Goal: Transaction & Acquisition: Purchase product/service

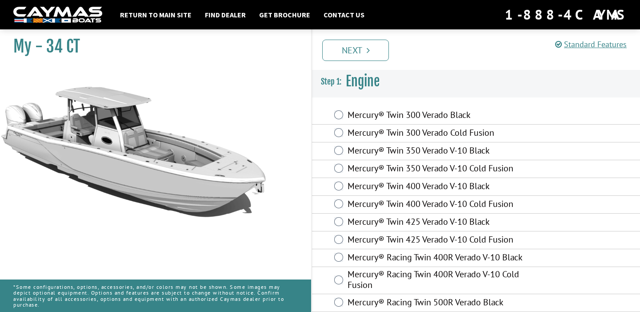
click at [49, 46] on h1 "My - 34 CT" at bounding box center [151, 46] width 276 height 20
click at [585, 44] on link "Standard Features" at bounding box center [592, 44] width 72 height 10
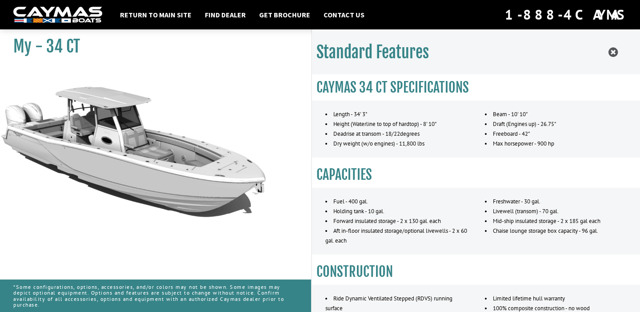
click at [74, 29] on div "Return to main site Find Dealer Get Brochure Contact Us 1-888-4CAYMAS" at bounding box center [320, 14] width 640 height 29
click at [147, 18] on link "Return to main site" at bounding box center [156, 15] width 81 height 12
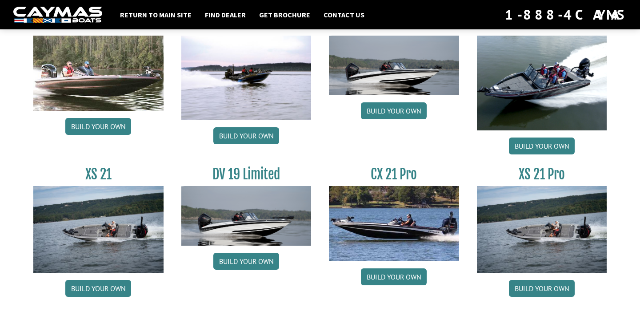
scroll to position [1078, 0]
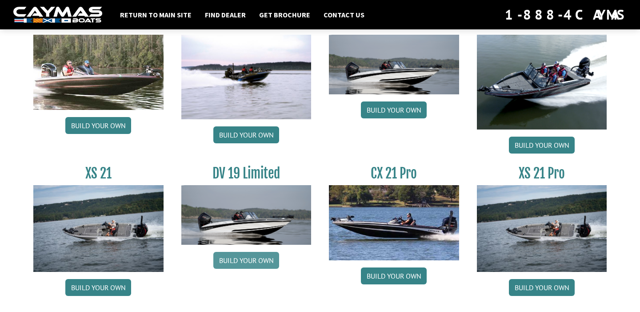
click at [256, 264] on link "Build your own" at bounding box center [246, 260] width 66 height 17
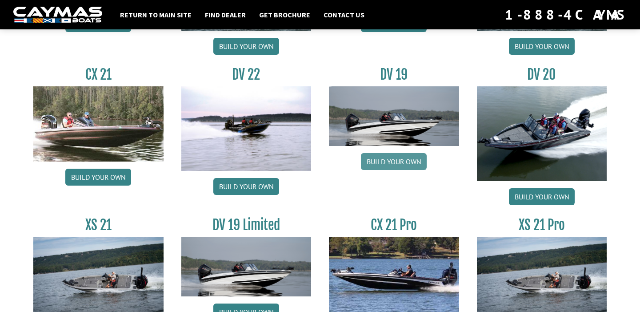
click at [395, 164] on link "Build your own" at bounding box center [394, 161] width 66 height 17
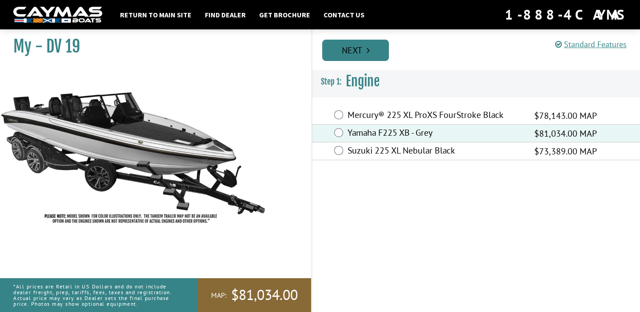
click at [352, 46] on link "Next" at bounding box center [355, 50] width 67 height 21
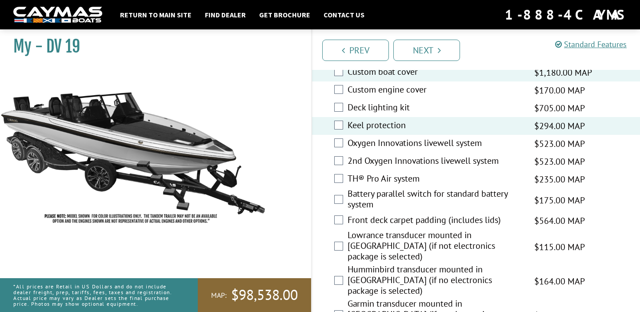
scroll to position [1221, 0]
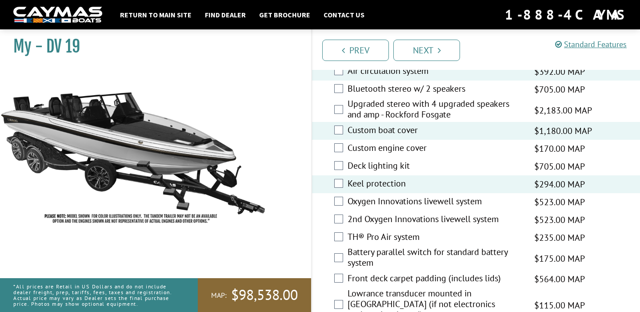
click at [597, 50] on div "Standard Features" at bounding box center [595, 44] width 78 height 17
click at [607, 41] on link "Standard Features" at bounding box center [592, 44] width 72 height 10
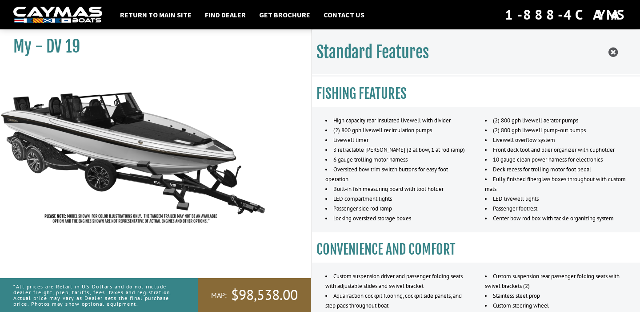
scroll to position [127, 0]
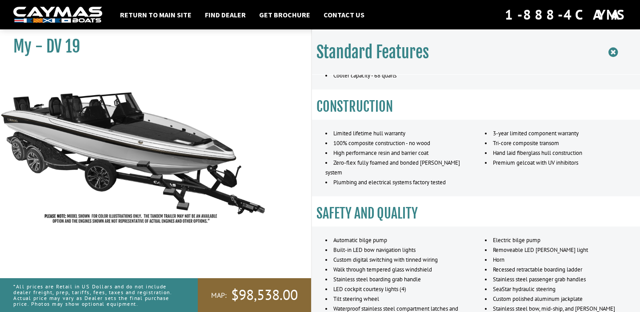
click at [612, 49] on icon at bounding box center [613, 52] width 9 height 11
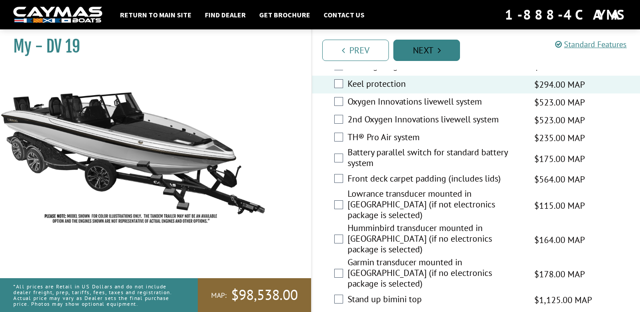
click at [445, 49] on link "Next" at bounding box center [427, 50] width 67 height 21
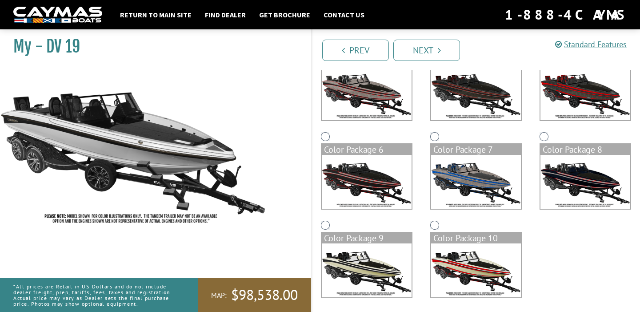
scroll to position [198, 0]
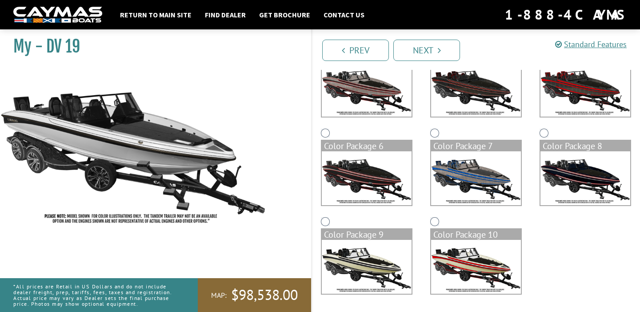
click at [481, 161] on img at bounding box center [476, 178] width 90 height 54
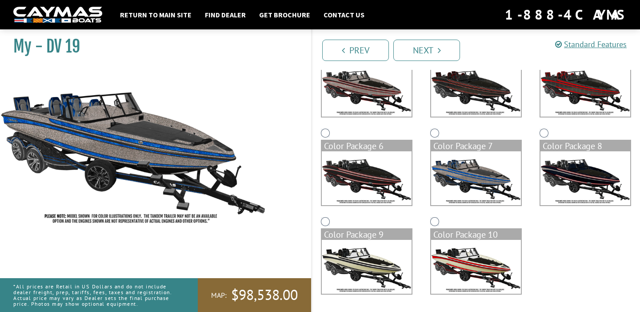
scroll to position [0, 0]
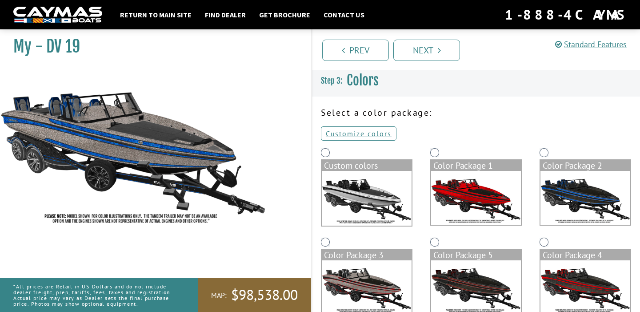
click at [575, 196] on img at bounding box center [586, 198] width 90 height 54
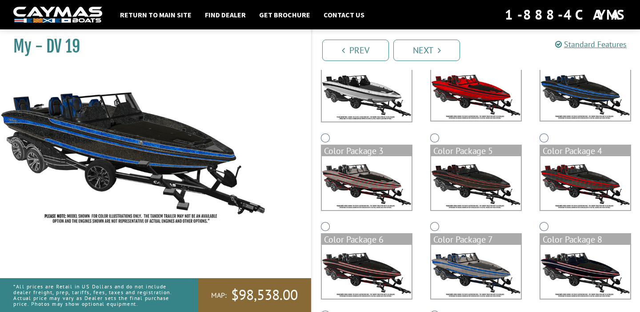
scroll to position [111, 0]
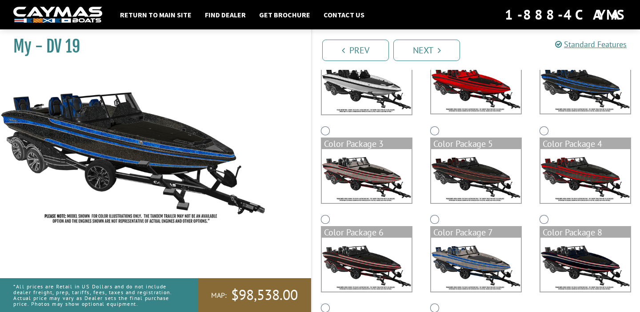
click at [469, 252] on img at bounding box center [476, 265] width 90 height 54
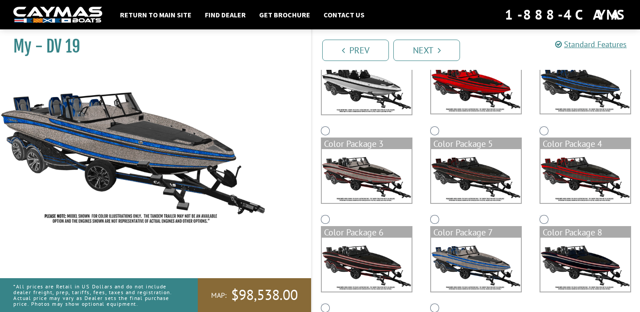
scroll to position [0, 0]
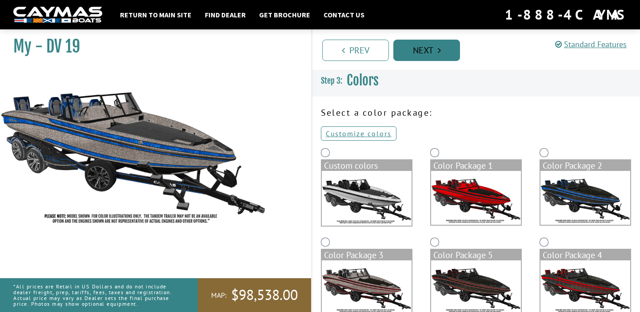
click at [433, 51] on link "Next" at bounding box center [427, 50] width 67 height 21
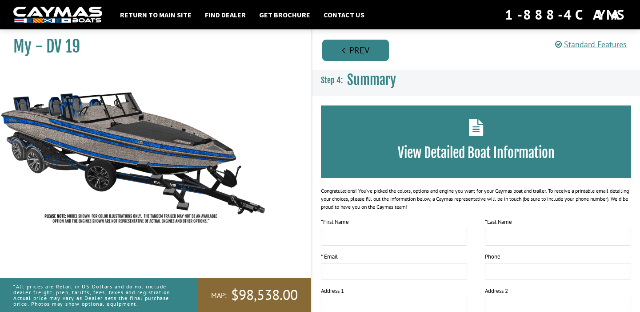
click at [358, 51] on link "Prev" at bounding box center [355, 50] width 67 height 21
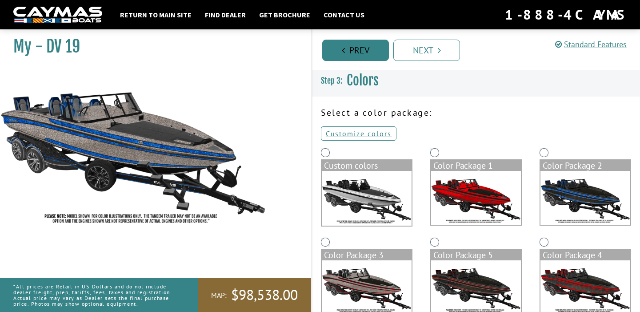
click at [358, 51] on link "Prev" at bounding box center [355, 50] width 67 height 21
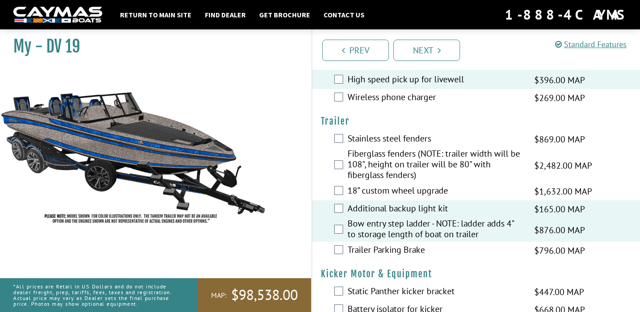
scroll to position [2198, 0]
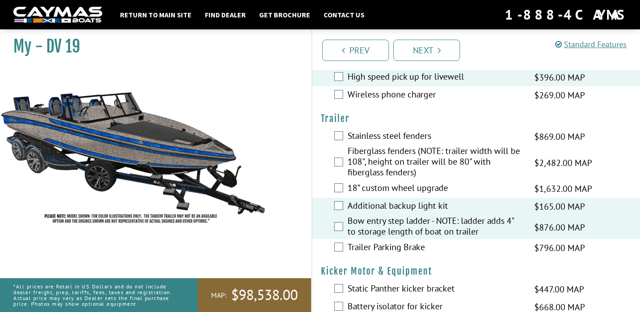
click at [338, 215] on div "Bow entry step ladder - NOTE: ladder adds 4" to storage length of boat on trail…" at bounding box center [476, 227] width 328 height 24
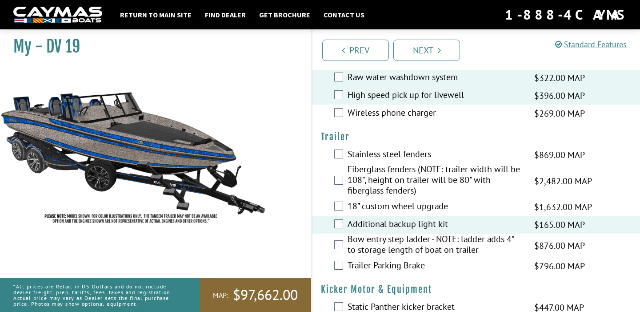
scroll to position [2179, 0]
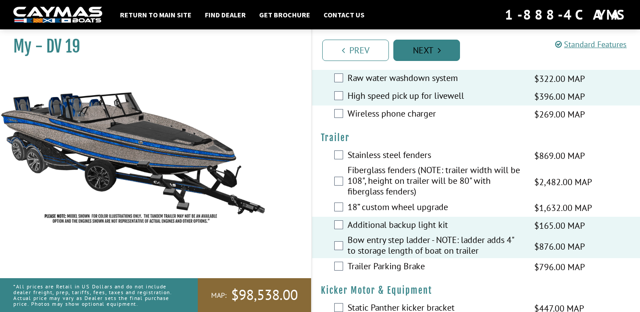
click at [442, 52] on link "Next" at bounding box center [427, 50] width 67 height 21
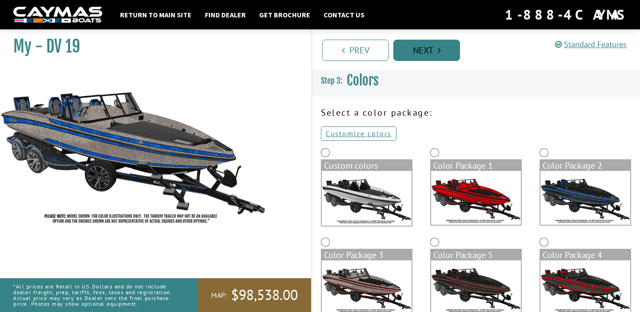
scroll to position [0, 0]
click at [36, 49] on h1 "My - DV 19" at bounding box center [151, 46] width 276 height 20
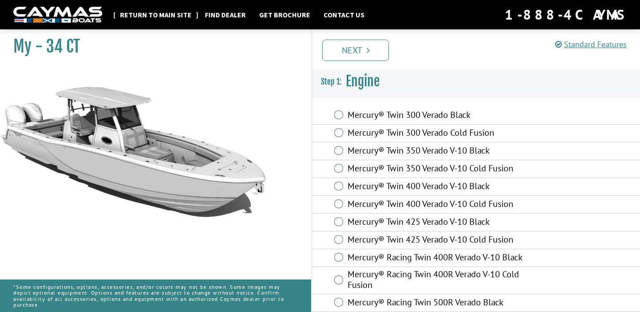
click at [152, 14] on link "Return to main site" at bounding box center [156, 15] width 81 height 12
